Goal: Information Seeking & Learning: Understand process/instructions

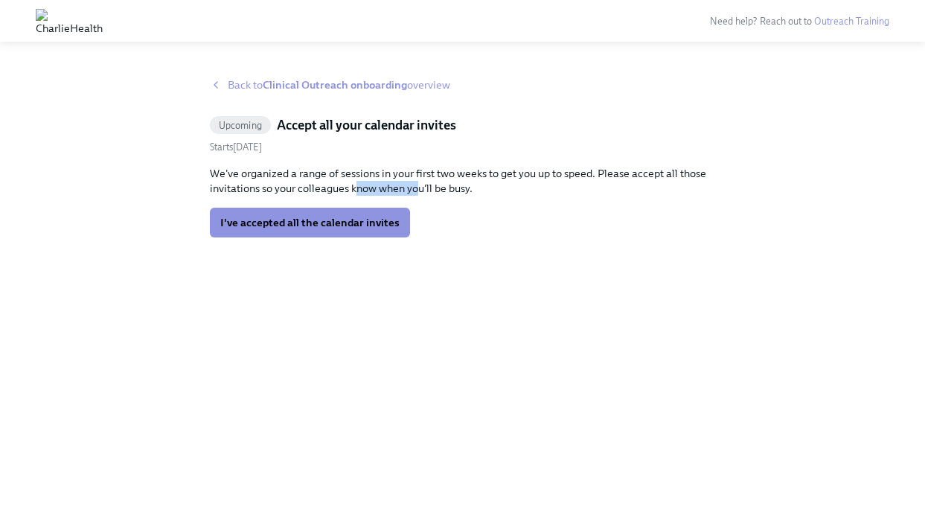
click at [358, 187] on p "We've organized a range of sessions in your first two weeks to get you up to sp…" at bounding box center [463, 181] width 506 height 30
click at [323, 88] on strong "Clinical Outreach onboarding" at bounding box center [335, 84] width 144 height 13
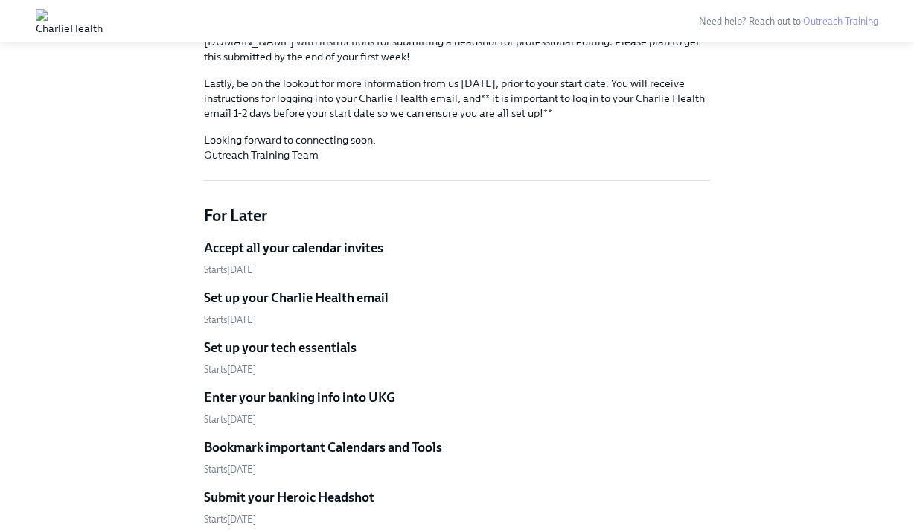
scroll to position [294, 0]
click at [293, 238] on h5 "Accept all your calendar invites" at bounding box center [293, 247] width 179 height 18
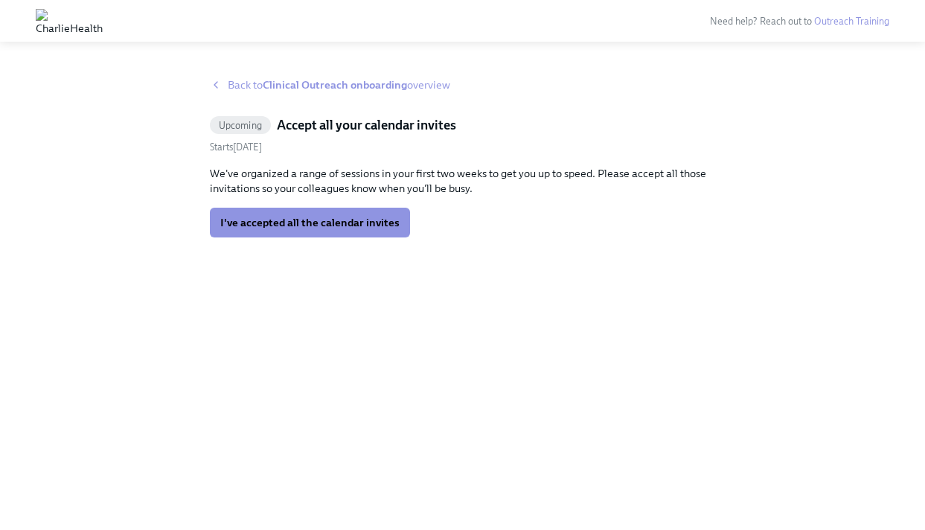
drag, startPoint x: 598, startPoint y: 194, endPoint x: 525, endPoint y: 182, distance: 74.6
click at [525, 182] on p "We've organized a range of sessions in your first two weeks to get you up to sp…" at bounding box center [463, 181] width 506 height 30
click at [850, 19] on link "Outreach Training" at bounding box center [851, 21] width 75 height 11
click at [845, 26] on link "Outreach Training" at bounding box center [851, 21] width 75 height 11
click at [242, 92] on span "Back to Clinical Outreach onboarding overview" at bounding box center [339, 84] width 223 height 15
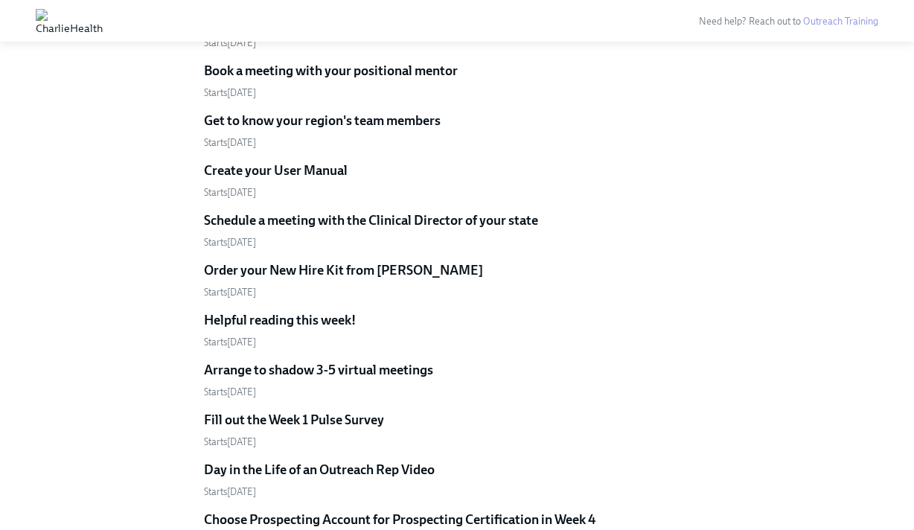
scroll to position [921, 0]
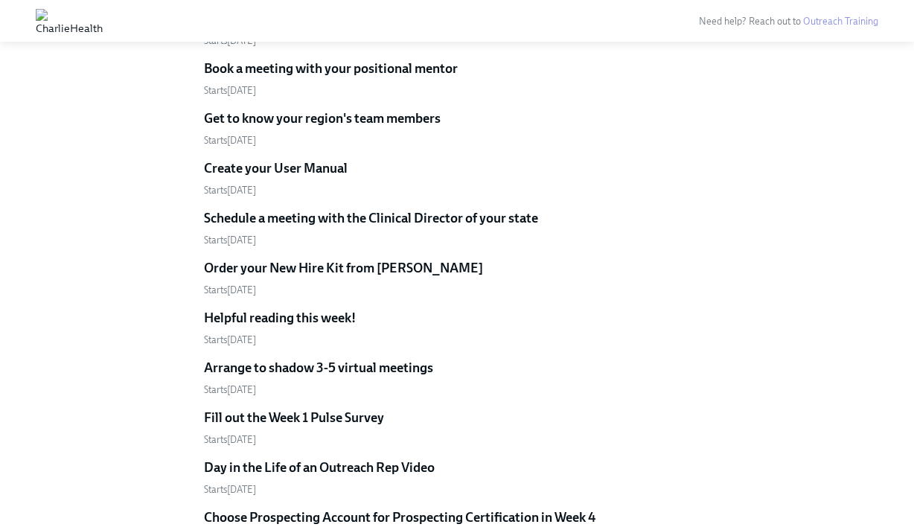
click at [385, 283] on div "Starts August 20th" at bounding box center [457, 290] width 506 height 14
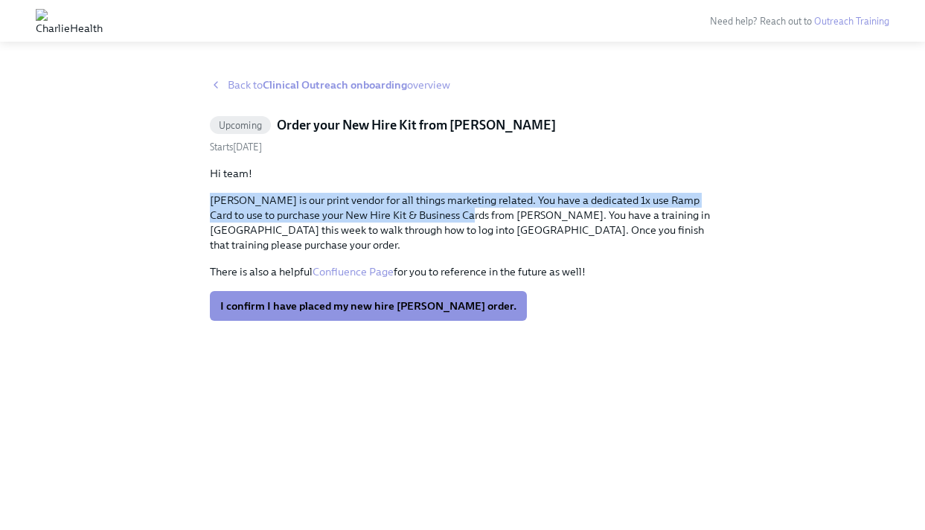
drag, startPoint x: 438, startPoint y: 217, endPoint x: 343, endPoint y: 190, distance: 98.5
click at [343, 190] on div "Hi team! Kirksey's is our print vendor for all things marketing related. You ha…" at bounding box center [463, 222] width 506 height 113
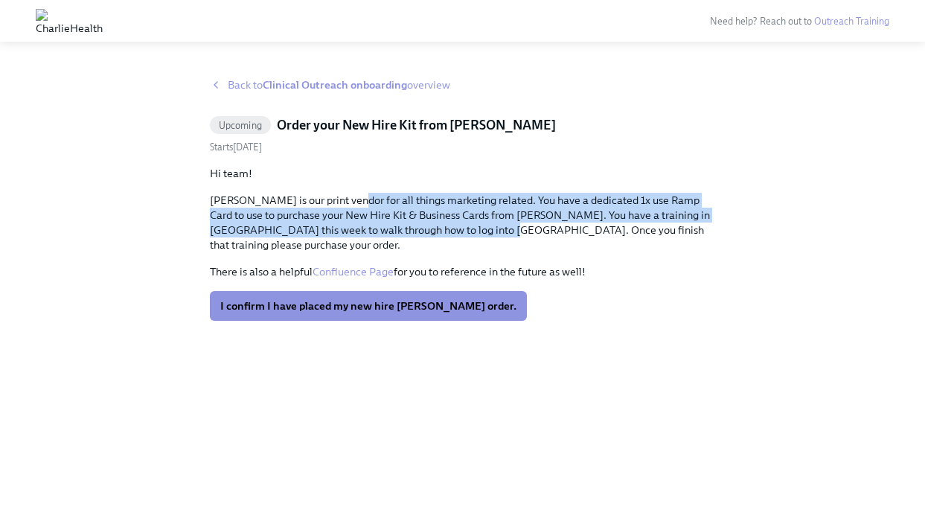
drag, startPoint x: 342, startPoint y: 194, endPoint x: 447, endPoint y: 229, distance: 110.9
click at [447, 229] on p "Kirksey's is our print vendor for all things marketing related. You have a dedi…" at bounding box center [463, 223] width 506 height 60
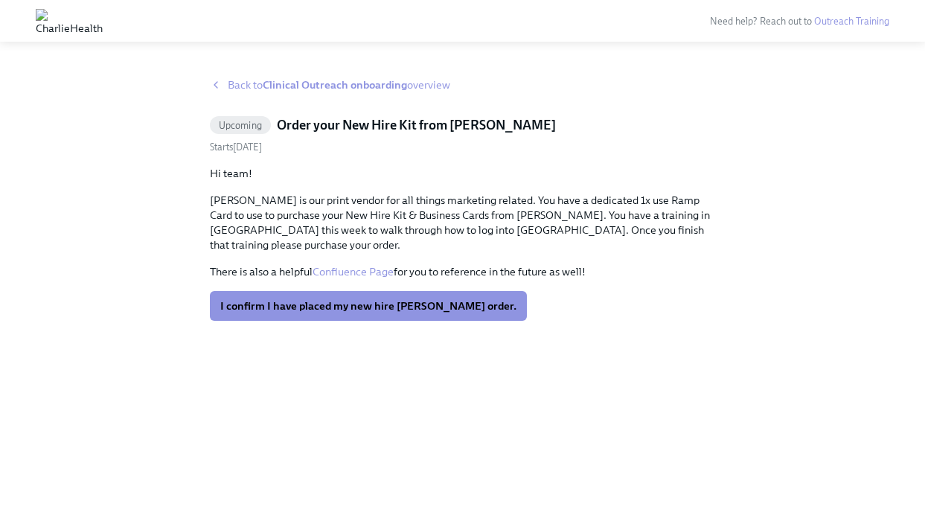
click at [262, 80] on span "Back to Clinical Outreach onboarding overview" at bounding box center [339, 84] width 223 height 15
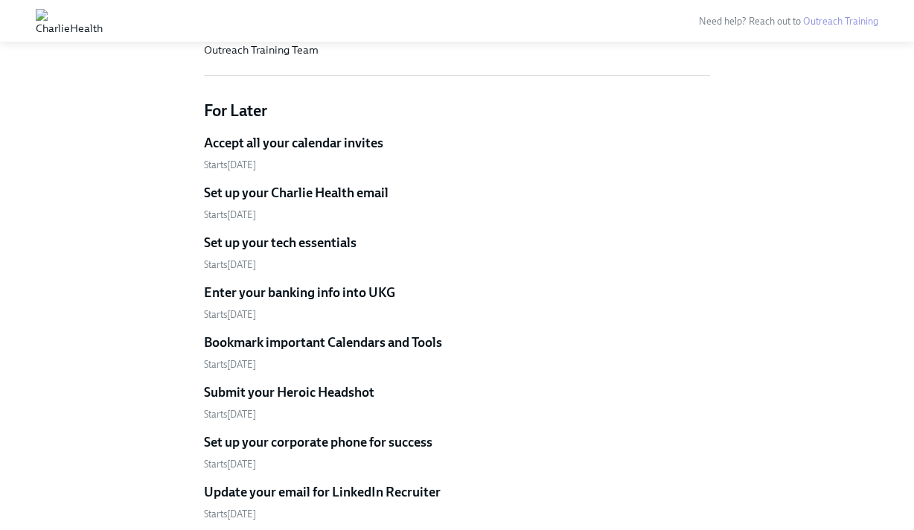
scroll to position [399, 0]
click at [293, 133] on h5 "Accept all your calendar invites" at bounding box center [293, 142] width 179 height 18
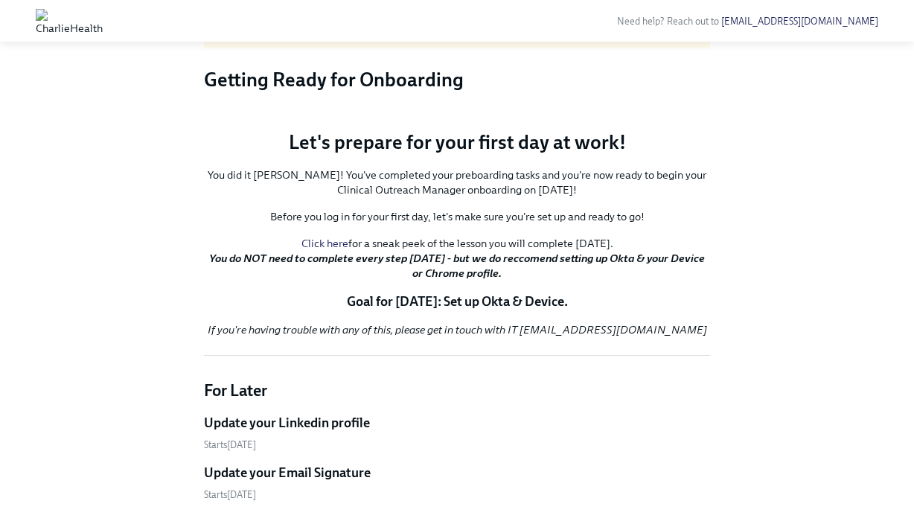
scroll to position [103, 0]
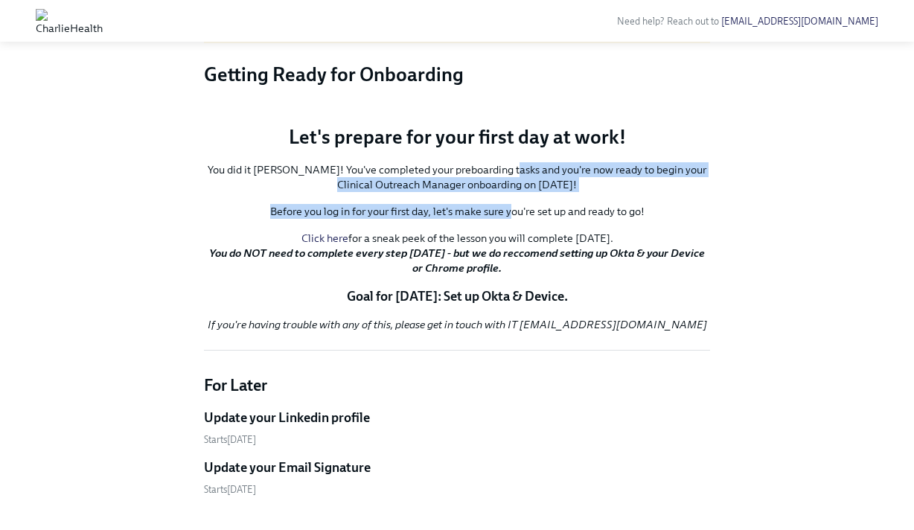
drag, startPoint x: 511, startPoint y: 402, endPoint x: 511, endPoint y: 357, distance: 44.7
click at [511, 275] on div "You did it [PERSON_NAME]! You've completed your preboarding tasks and you're no…" at bounding box center [457, 218] width 506 height 113
click at [511, 192] on p "You did it [PERSON_NAME]! You've completed your preboarding tasks and you're no…" at bounding box center [457, 177] width 506 height 30
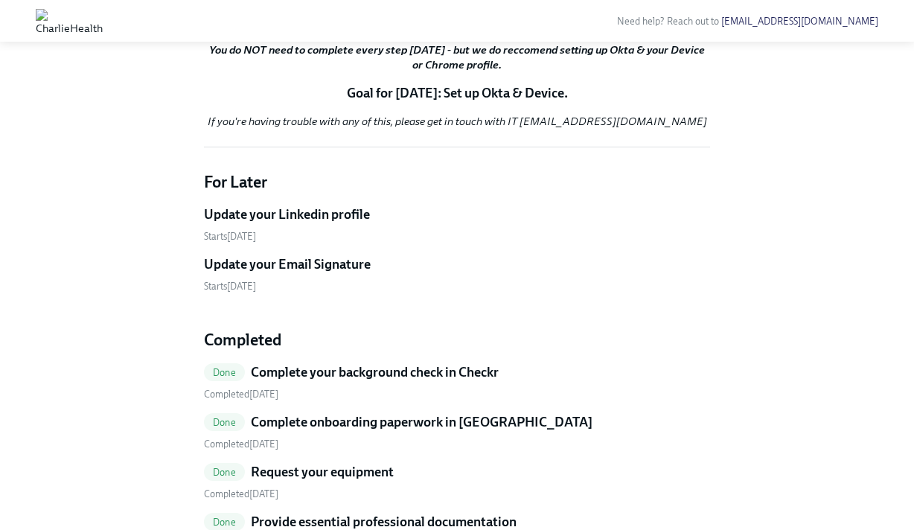
scroll to position [339, 0]
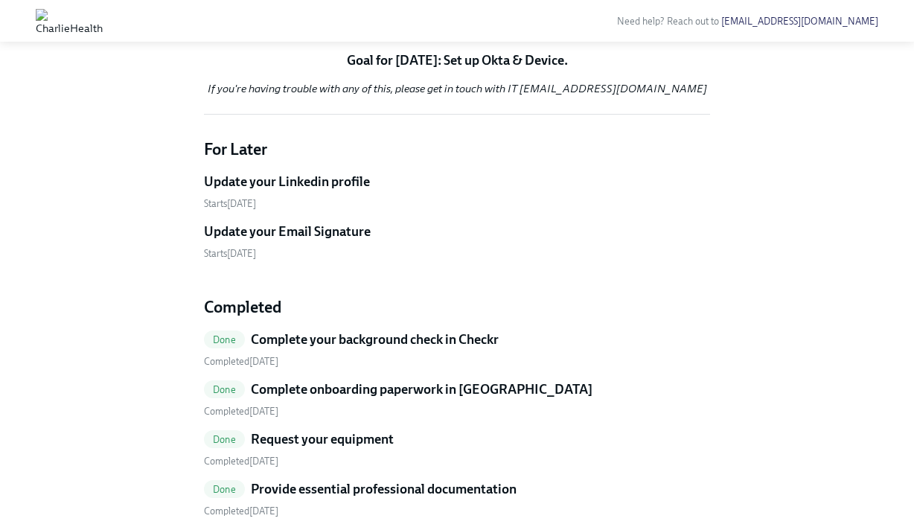
click at [345, 191] on h5 "Update your Linkedin profile" at bounding box center [287, 182] width 166 height 18
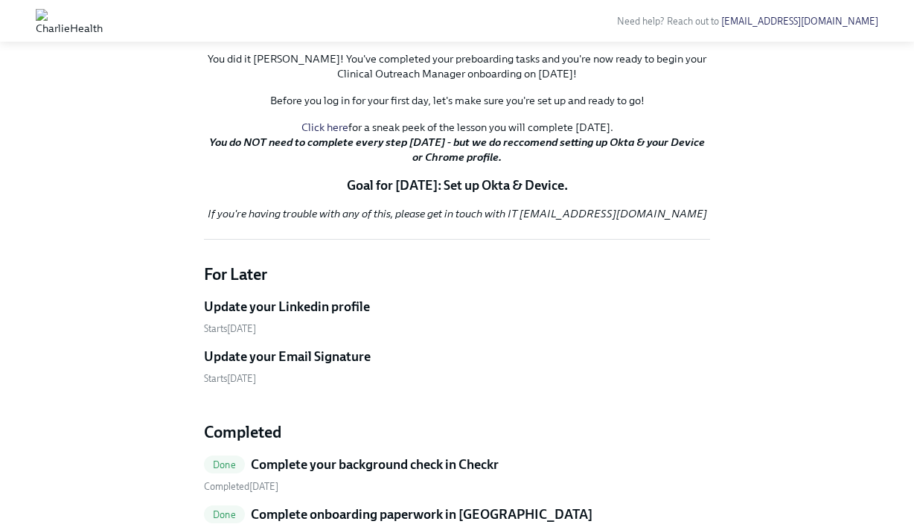
scroll to position [214, 0]
click at [646, 0] on button "Zoom image" at bounding box center [457, 0] width 506 height 0
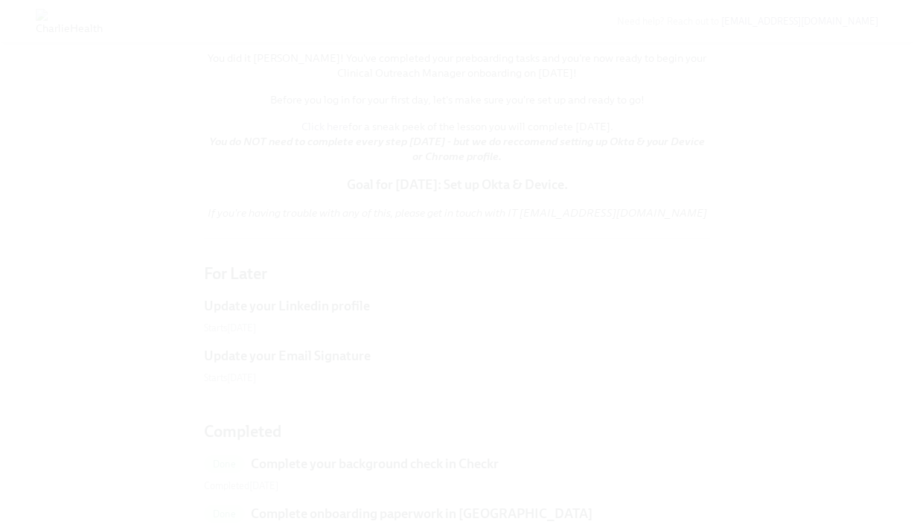
click at [645, 146] on button "Unzoom image" at bounding box center [457, 265] width 914 height 530
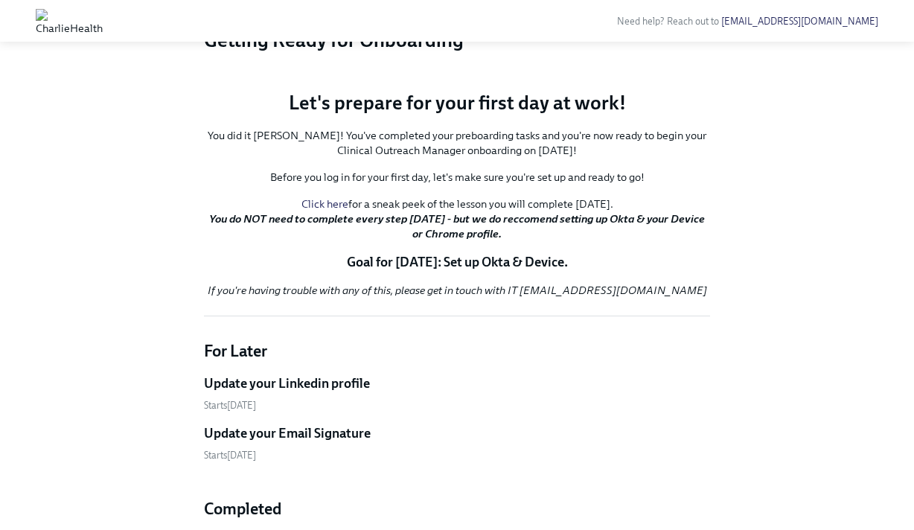
scroll to position [103, 0]
